Goal: Information Seeking & Learning: Learn about a topic

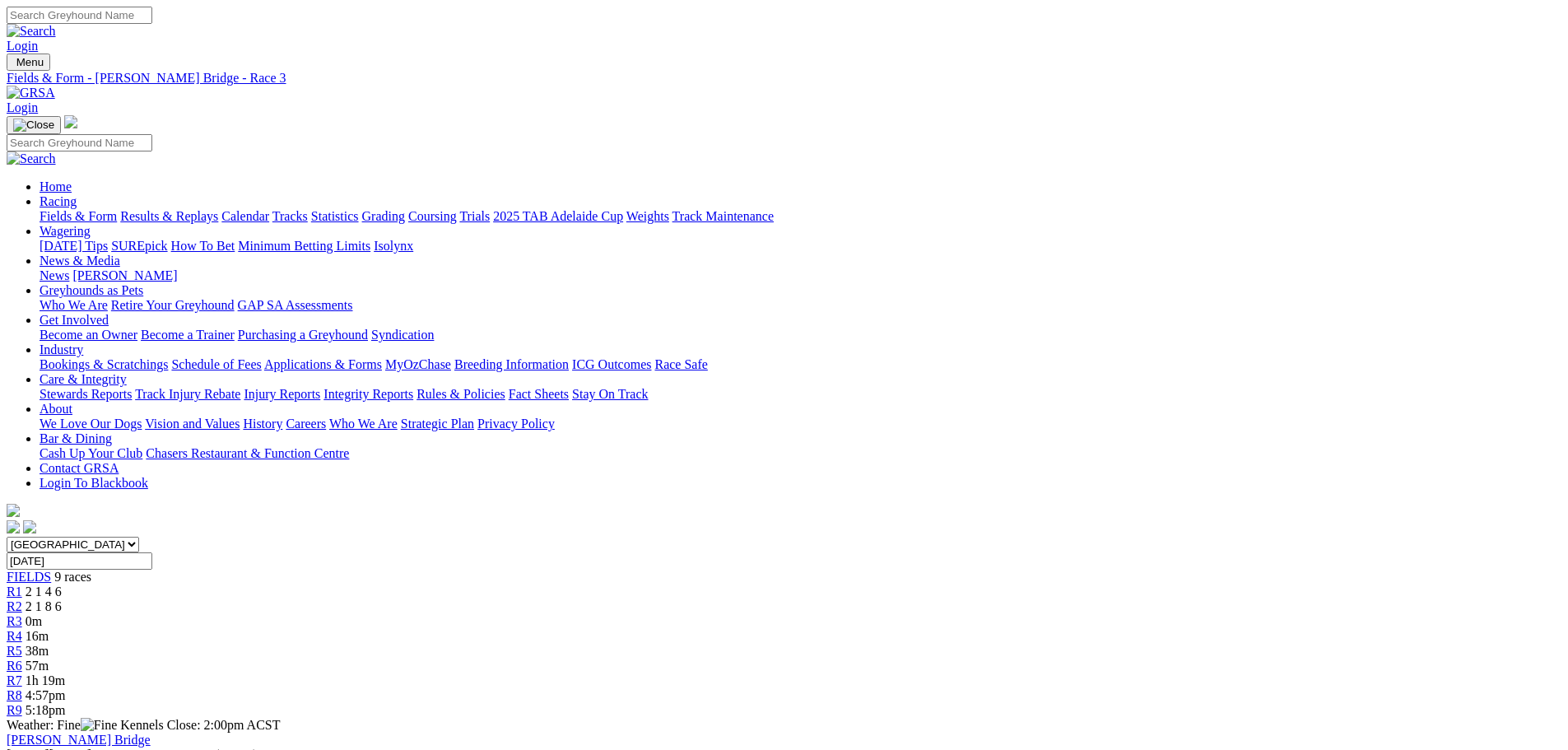
click at [49, 659] on span "57m" at bounding box center [37, 665] width 23 height 14
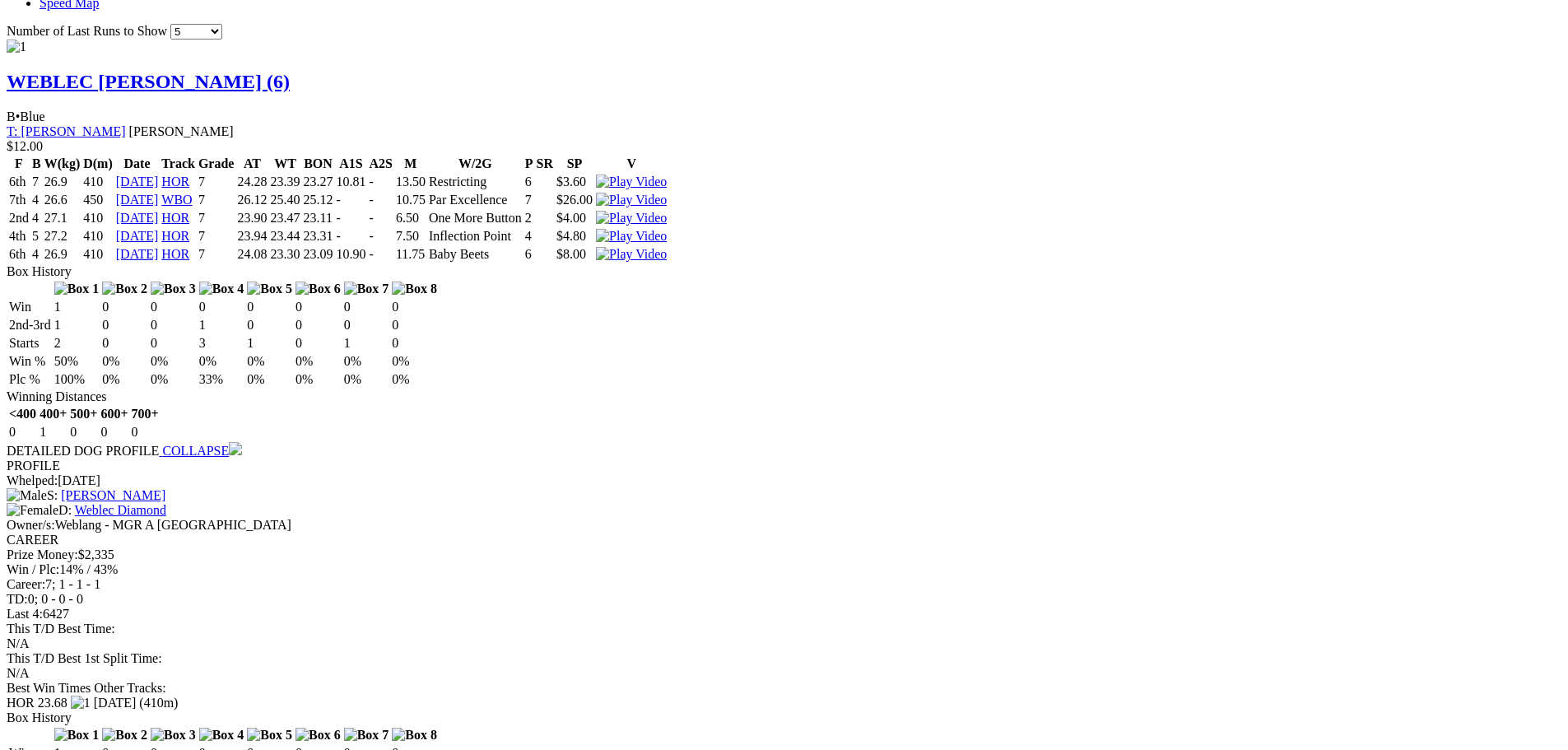
scroll to position [1564, 0]
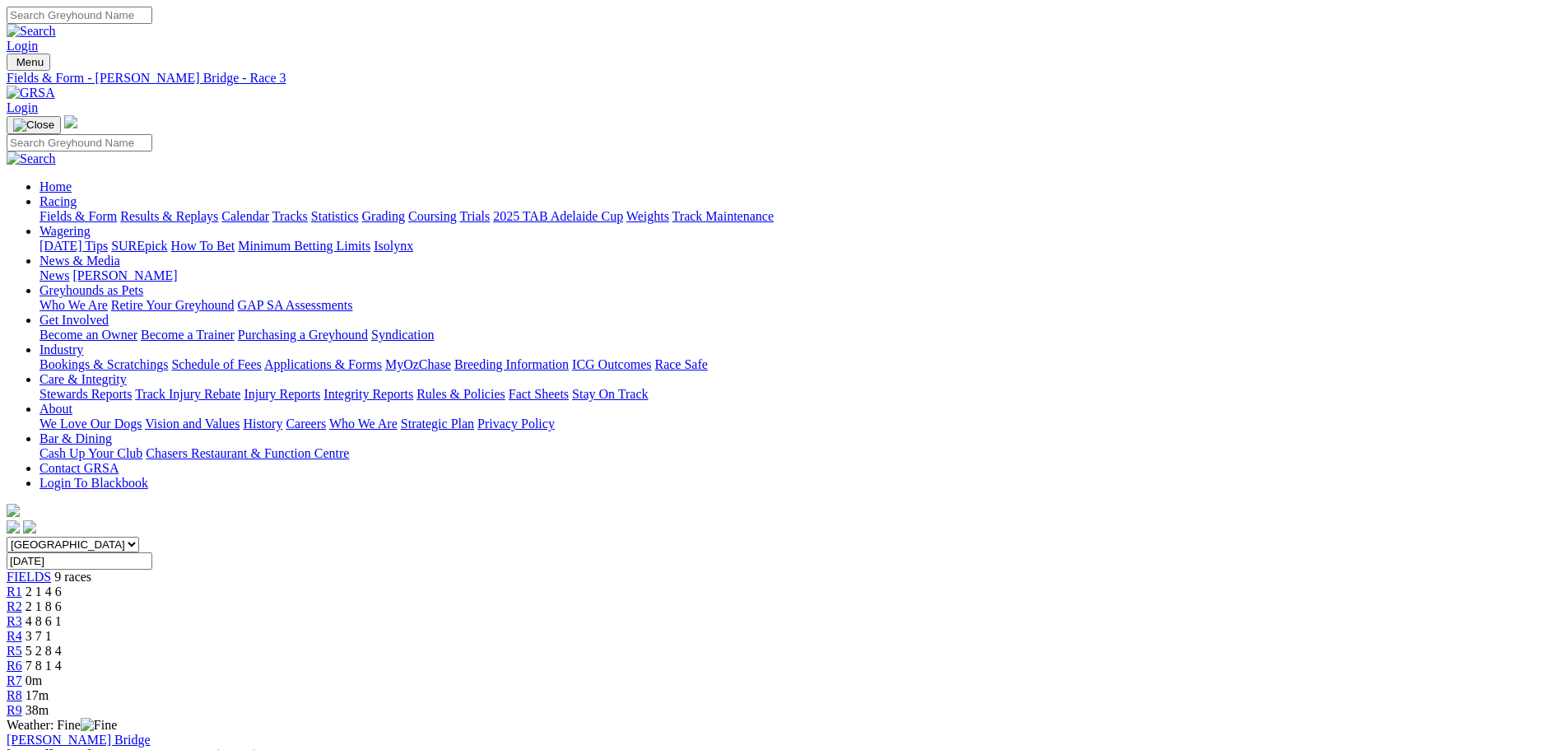
click at [22, 673] on link "R7" at bounding box center [15, 680] width 16 height 14
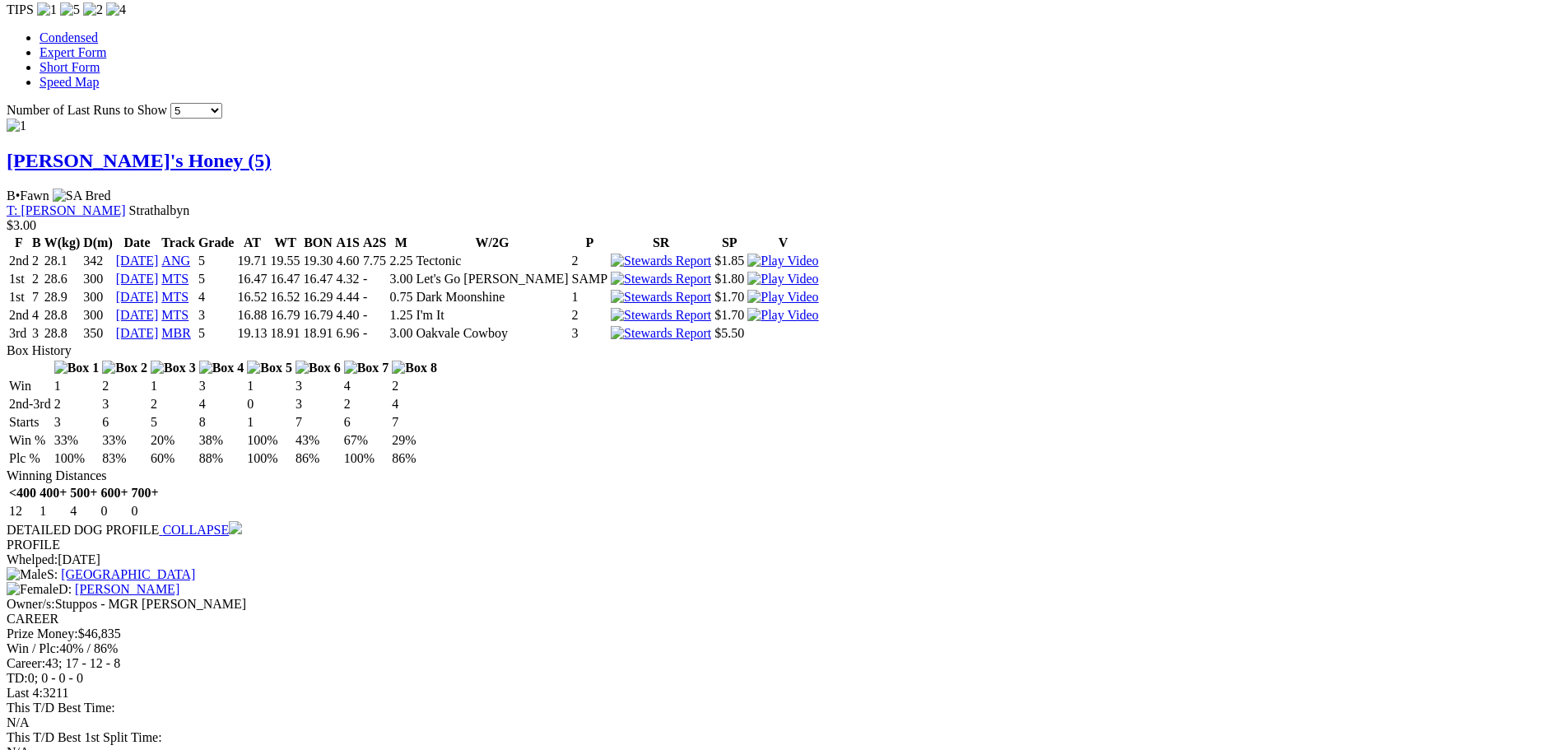
scroll to position [1483, 0]
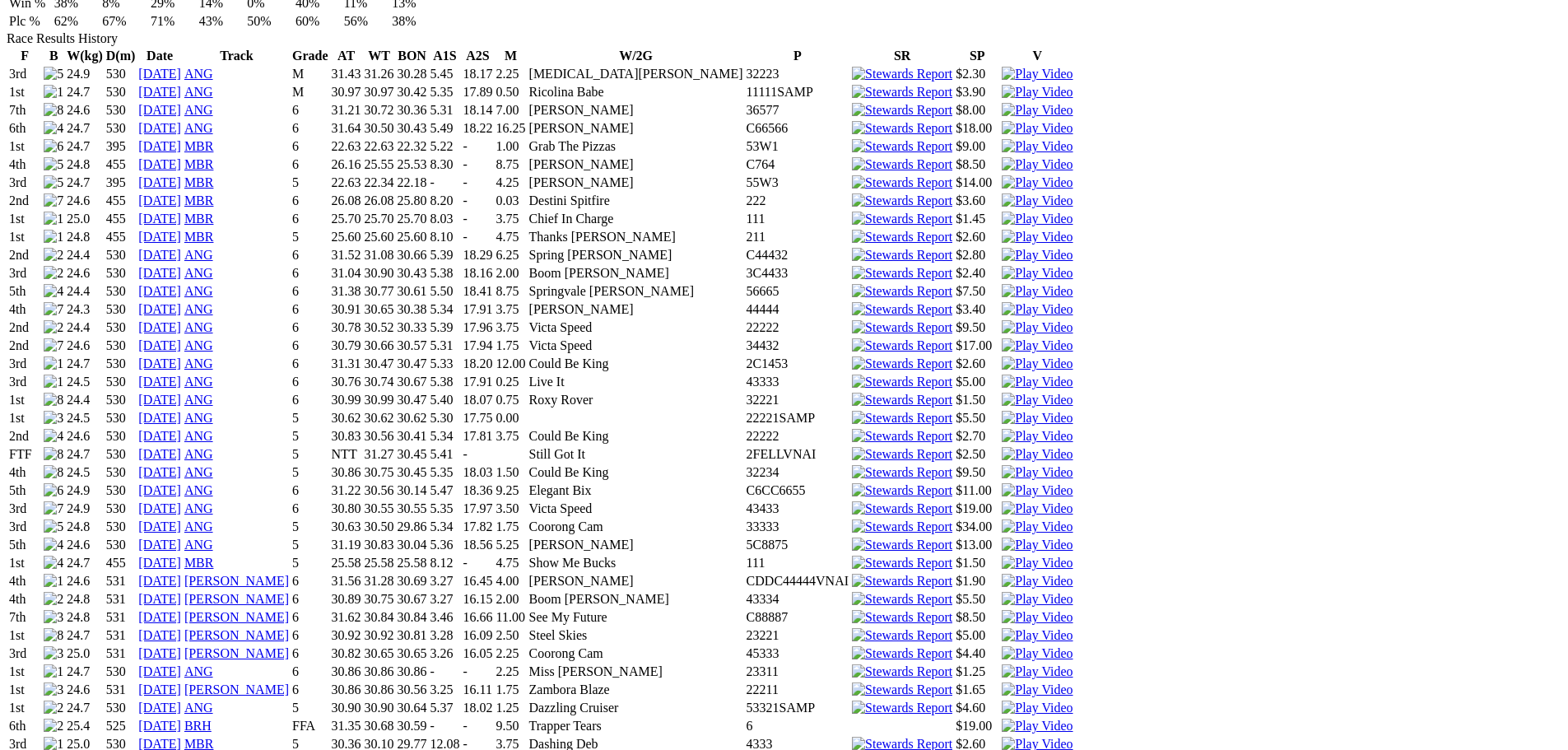
scroll to position [824, 0]
